Goal: Submit feedback/report problem: Leave review/rating

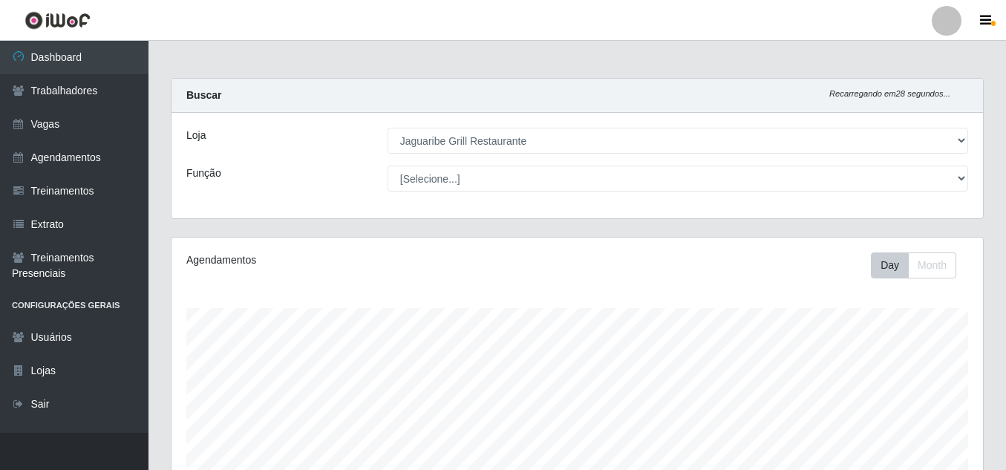
select select "311"
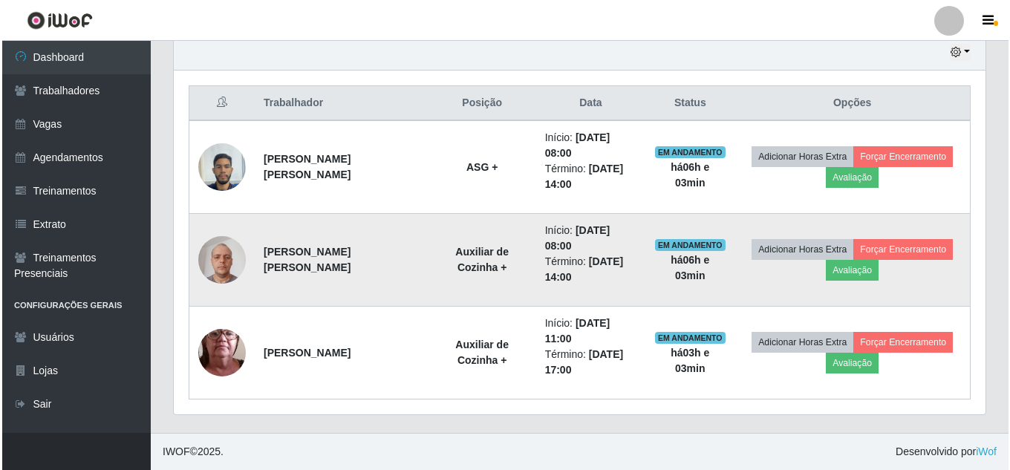
scroll to position [308, 811]
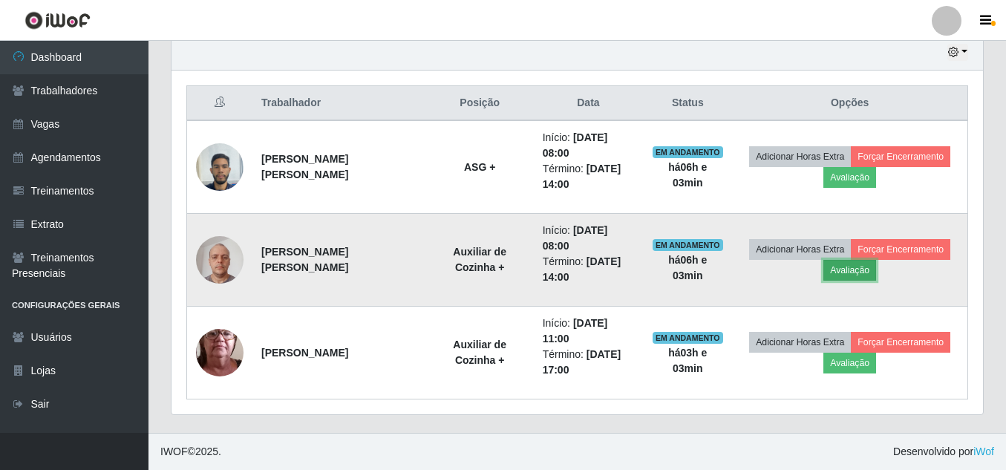
click at [859, 272] on button "Avaliação" at bounding box center [849, 270] width 53 height 21
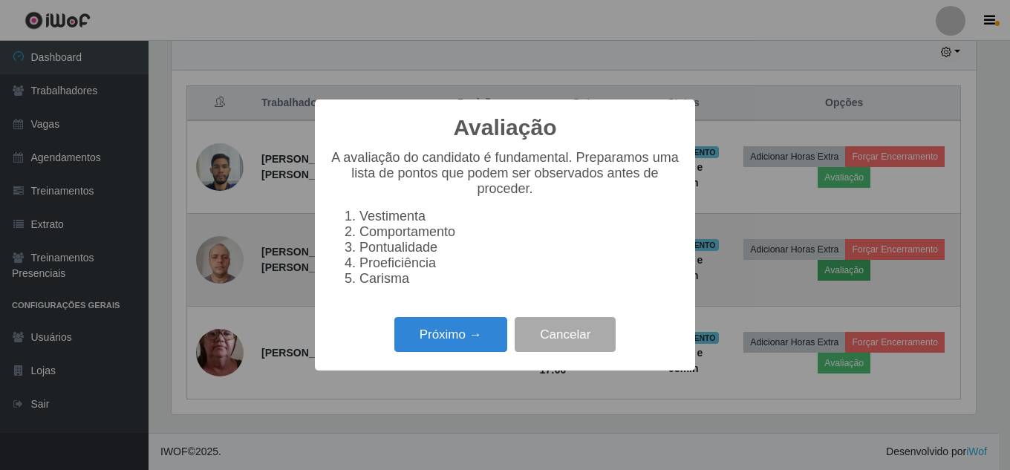
scroll to position [308, 804]
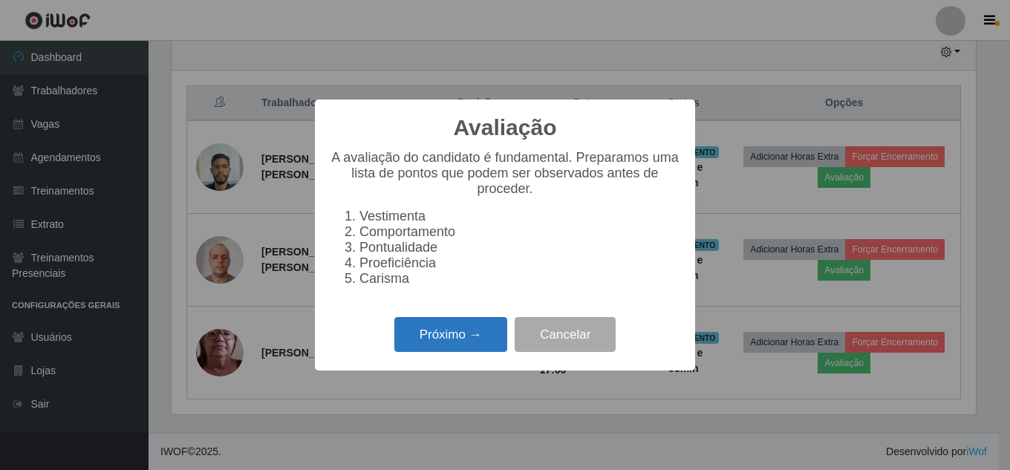
click at [451, 335] on button "Próximo →" at bounding box center [450, 334] width 113 height 35
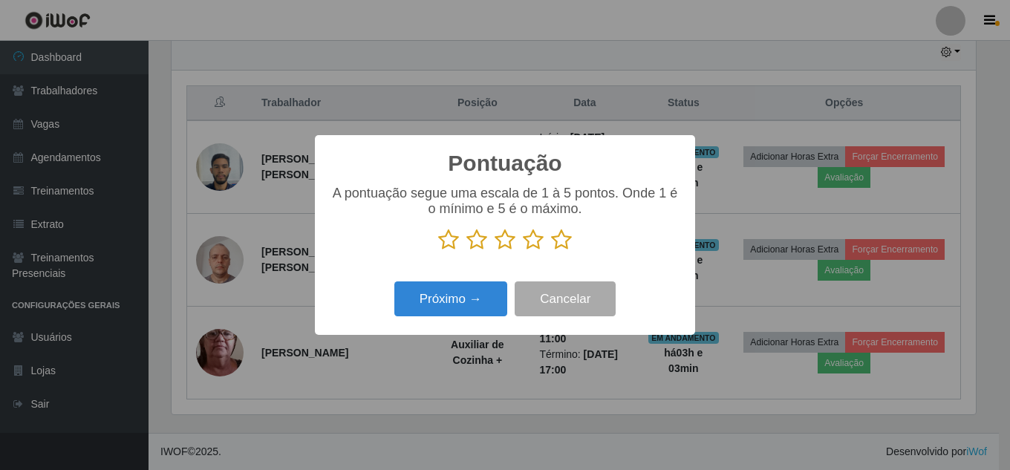
scroll to position [742108, 741612]
click at [559, 238] on icon at bounding box center [561, 240] width 21 height 22
click at [551, 251] on input "radio" at bounding box center [551, 251] width 0 height 0
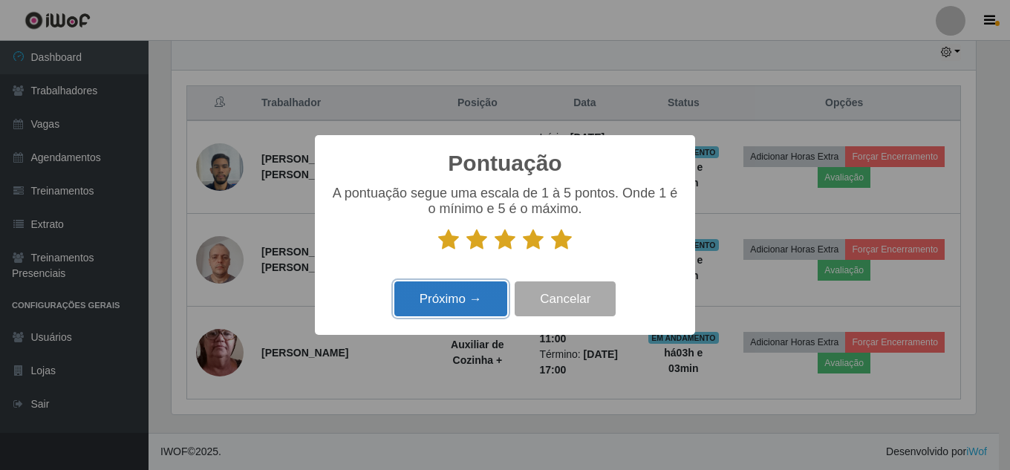
click at [471, 304] on button "Próximo →" at bounding box center [450, 298] width 113 height 35
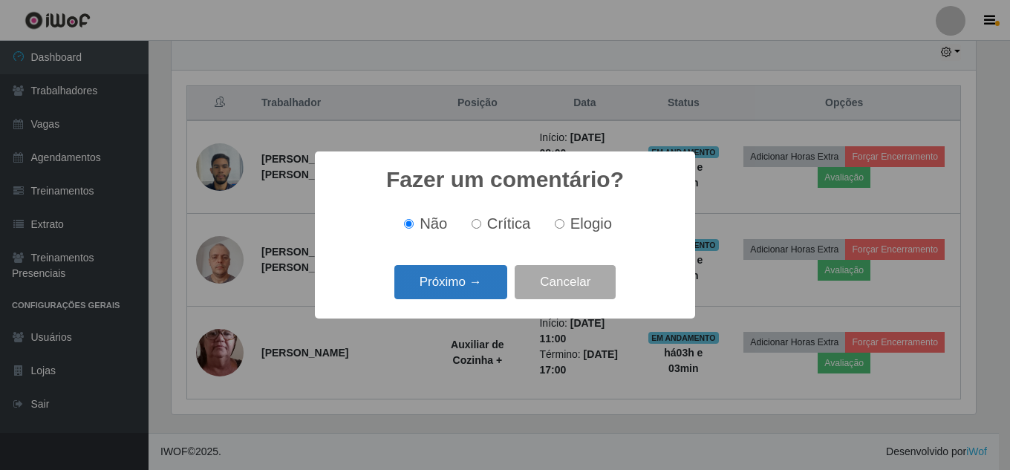
click at [463, 276] on button "Próximo →" at bounding box center [450, 282] width 113 height 35
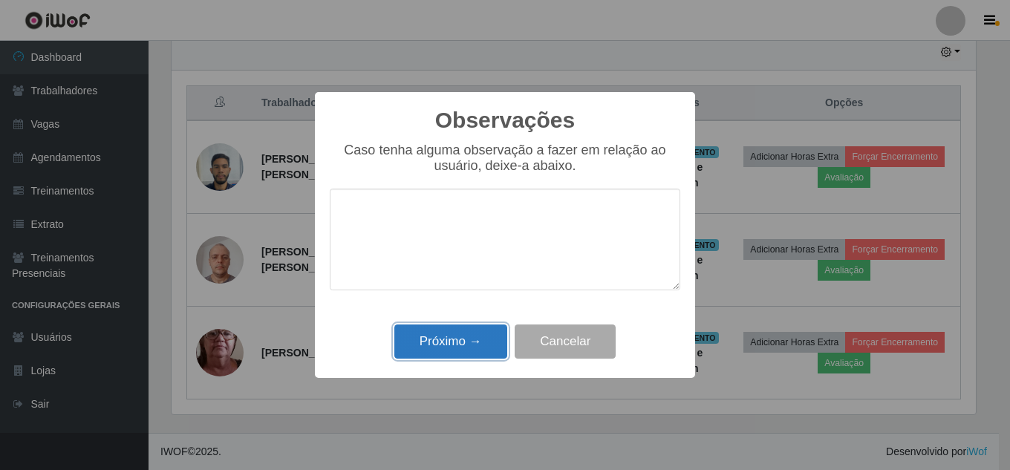
click at [444, 335] on button "Próximo →" at bounding box center [450, 341] width 113 height 35
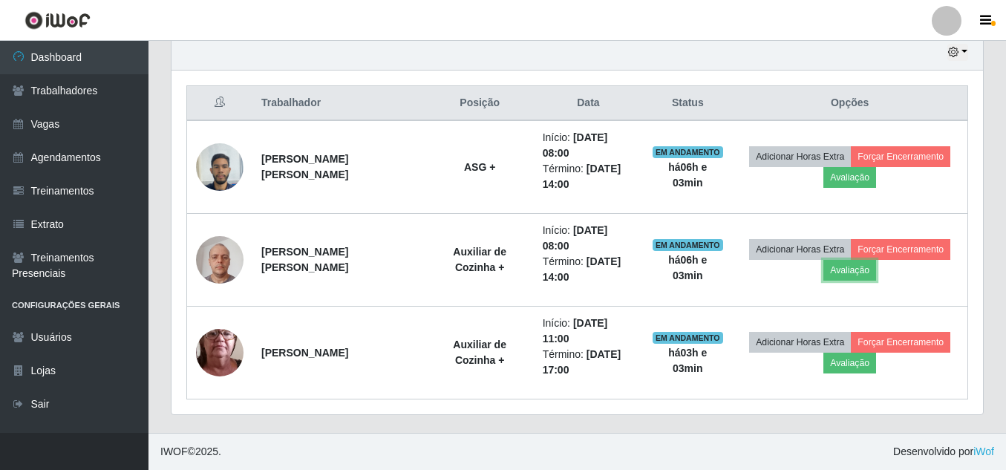
scroll to position [308, 811]
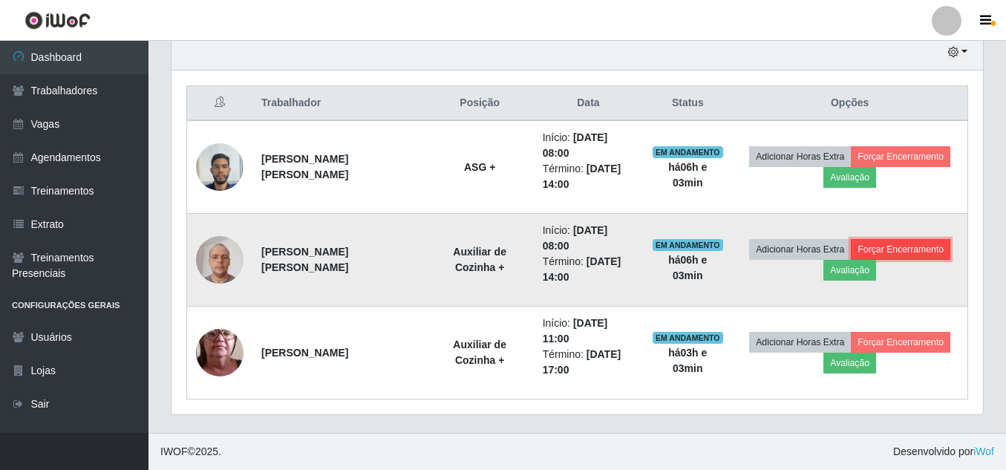
click at [893, 239] on button "Forçar Encerramento" at bounding box center [900, 249] width 99 height 21
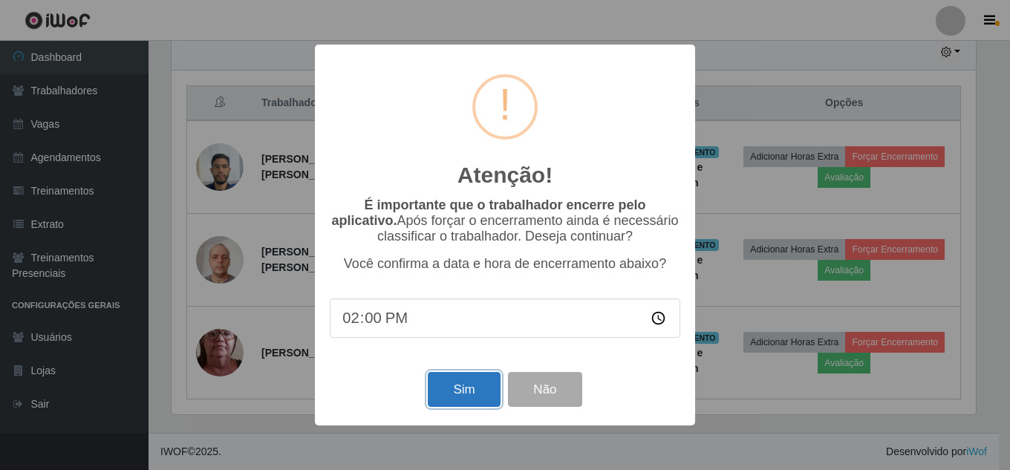
click at [441, 385] on button "Sim" at bounding box center [464, 389] width 72 height 35
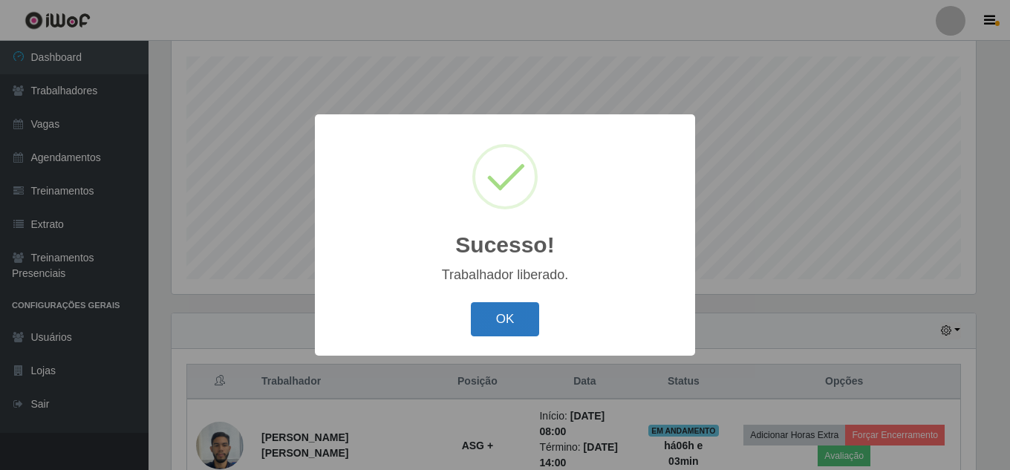
click at [516, 322] on button "OK" at bounding box center [505, 319] width 69 height 35
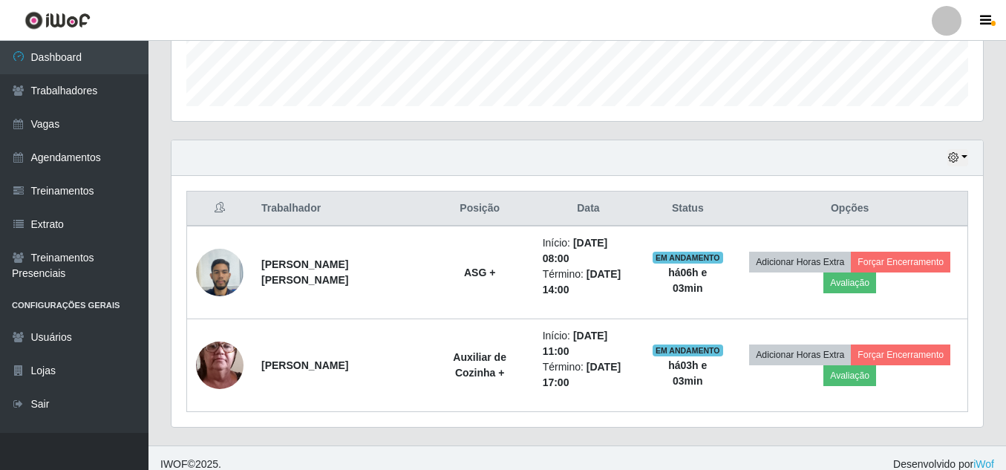
scroll to position [437, 0]
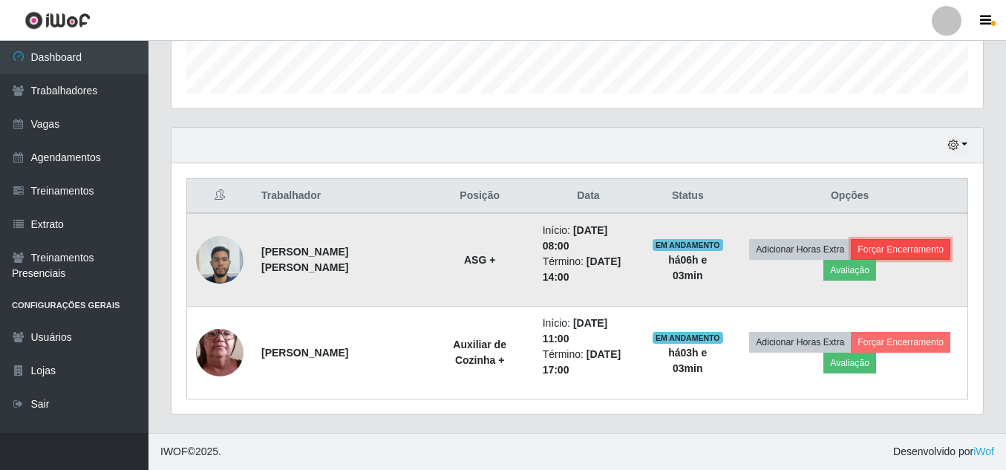
click at [921, 246] on button "Forçar Encerramento" at bounding box center [900, 249] width 99 height 21
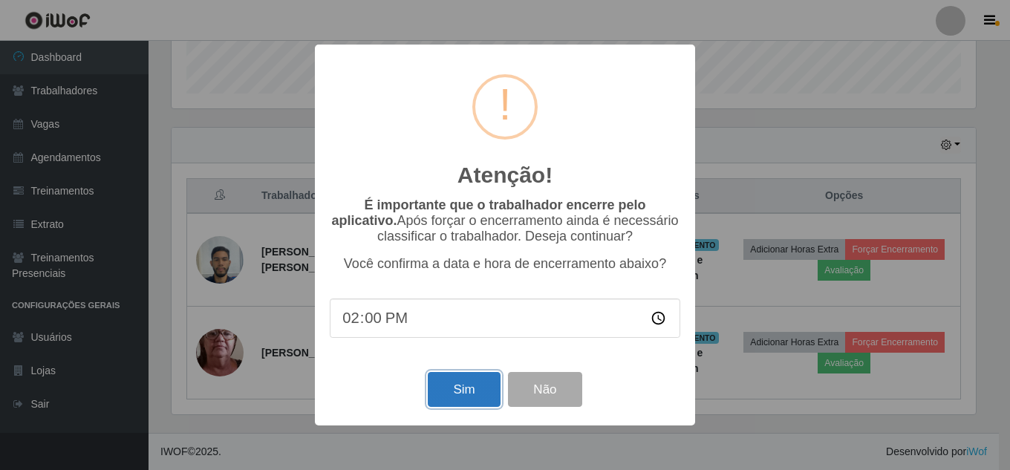
click at [469, 391] on button "Sim" at bounding box center [464, 389] width 72 height 35
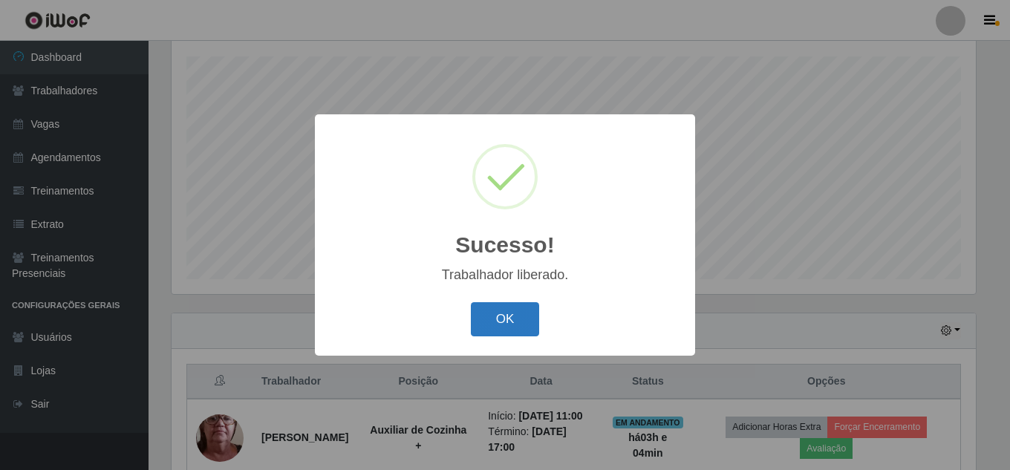
click at [491, 305] on button "OK" at bounding box center [505, 319] width 69 height 35
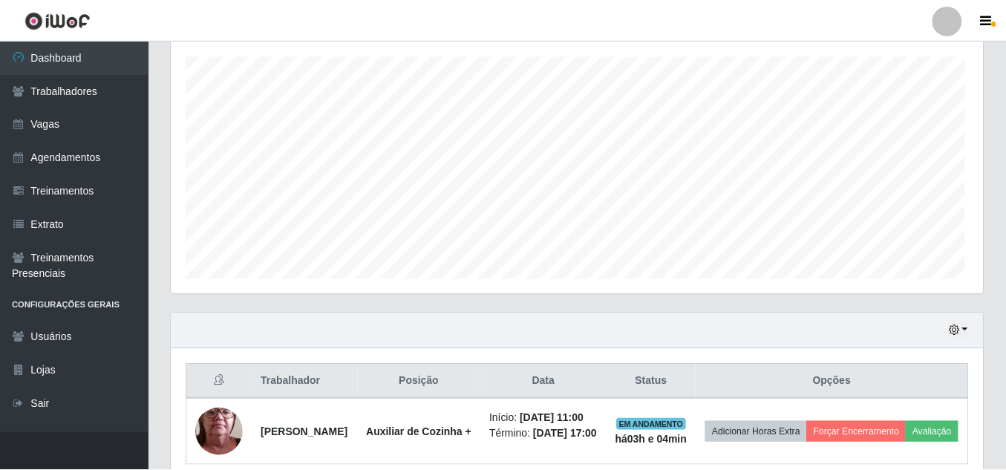
scroll to position [308, 811]
